Goal: Find specific page/section: Find specific page/section

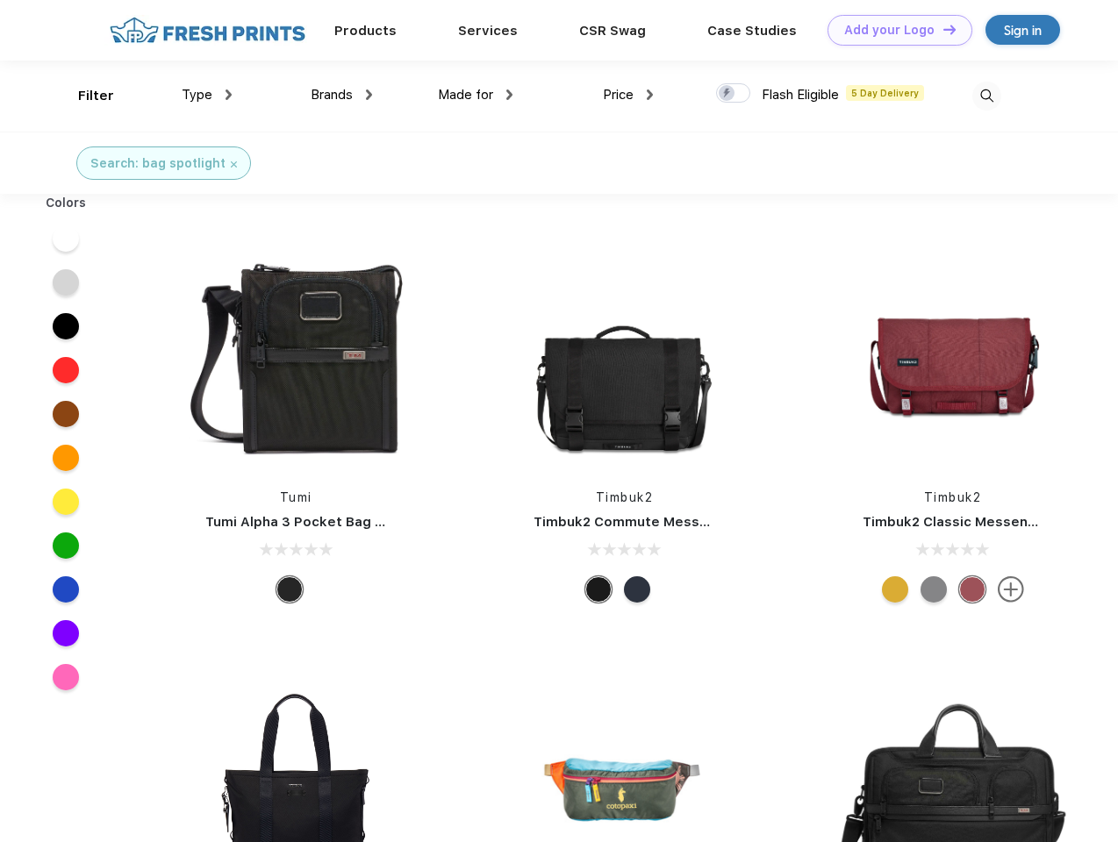
click at [893, 30] on link "Add your Logo Design Tool" at bounding box center [899, 30] width 145 height 31
click at [0, 0] on div "Design Tool" at bounding box center [0, 0] width 0 height 0
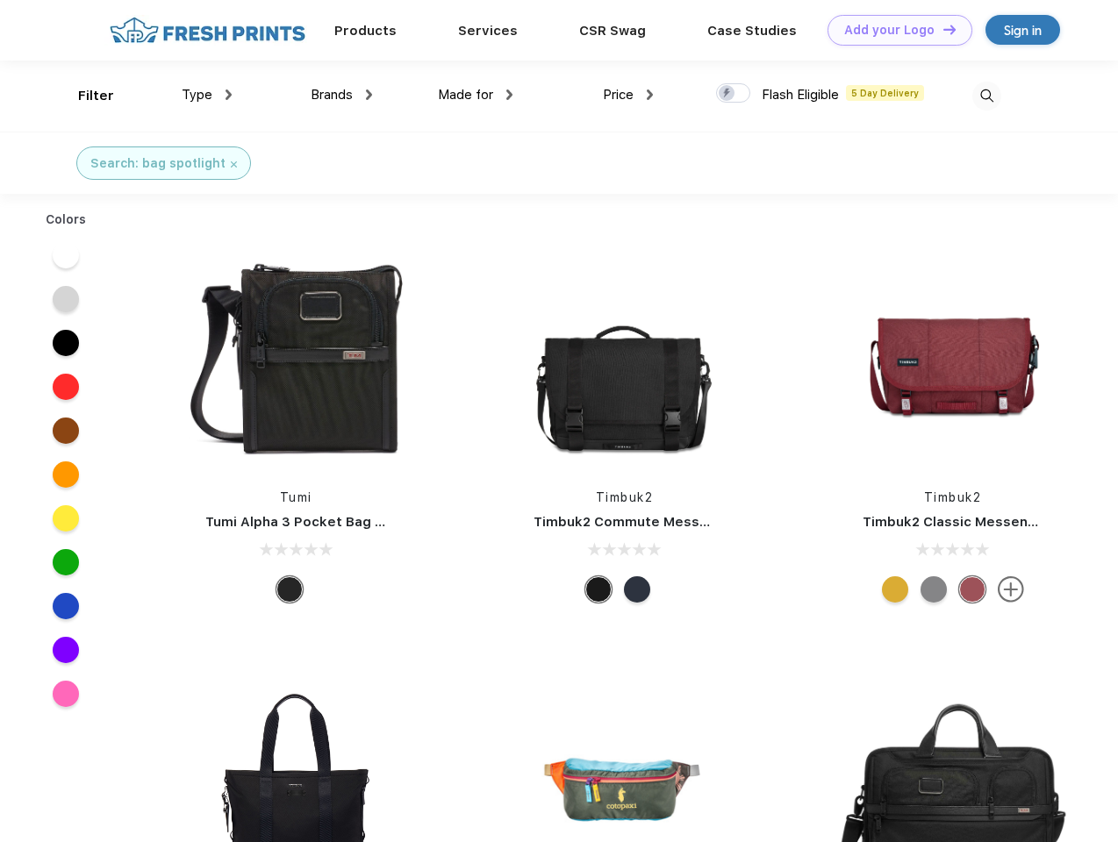
click at [941, 29] on link "Add your Logo Design Tool" at bounding box center [899, 30] width 145 height 31
click at [84, 96] on div "Filter" at bounding box center [96, 96] width 36 height 20
click at [207, 95] on span "Type" at bounding box center [197, 95] width 31 height 16
click at [341, 95] on span "Brands" at bounding box center [332, 95] width 42 height 16
click at [475, 95] on span "Made for" at bounding box center [465, 95] width 55 height 16
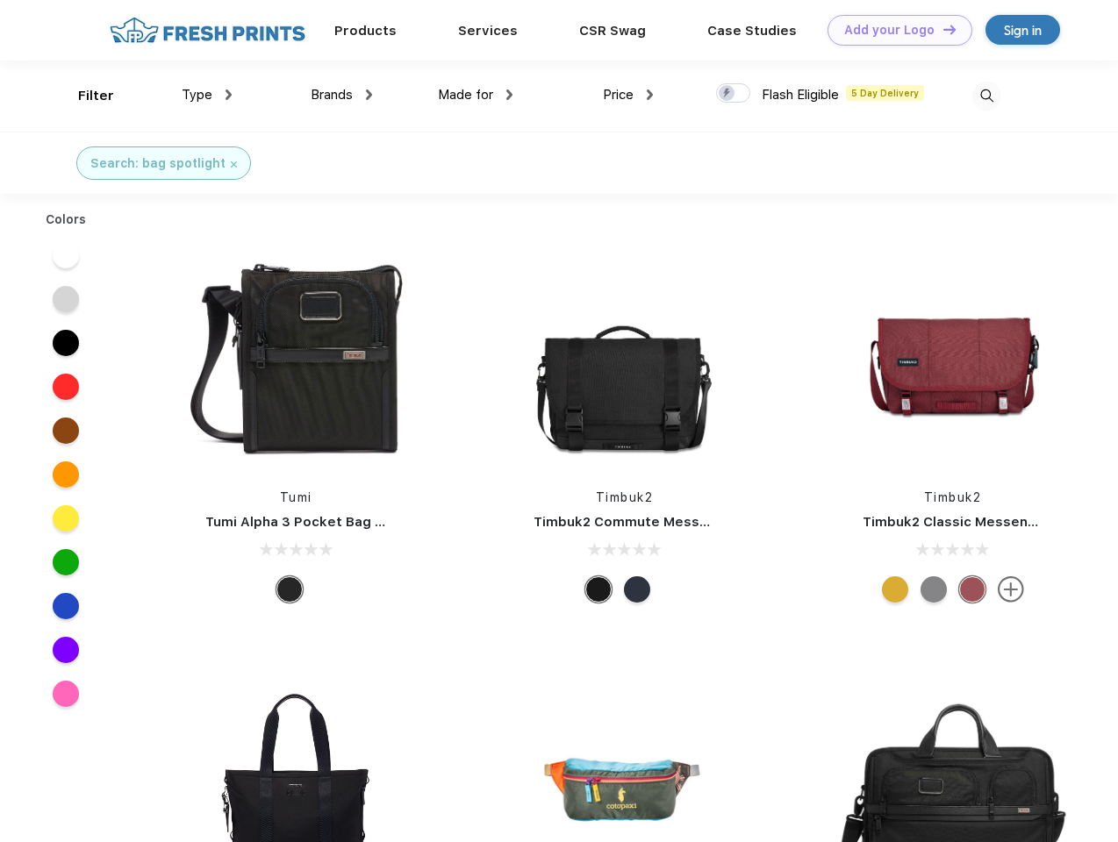
click at [628, 95] on span "Price" at bounding box center [618, 95] width 31 height 16
click at [733, 94] on div at bounding box center [733, 92] width 34 height 19
click at [727, 94] on input "checkbox" at bounding box center [721, 87] width 11 height 11
click at [986, 96] on img at bounding box center [986, 96] width 29 height 29
